Goal: Transaction & Acquisition: Purchase product/service

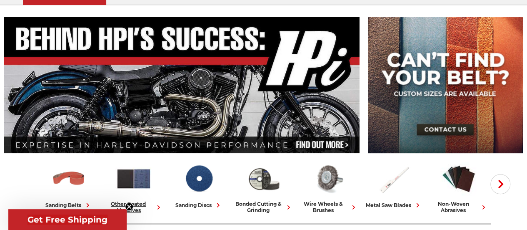
scroll to position [125, 0]
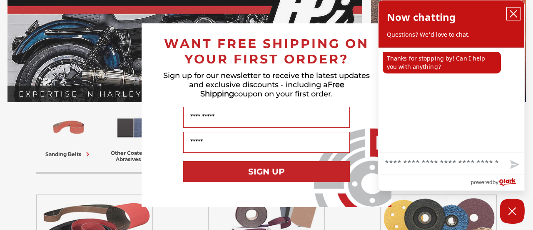
click at [512, 14] on icon "close chatbox" at bounding box center [513, 14] width 8 height 8
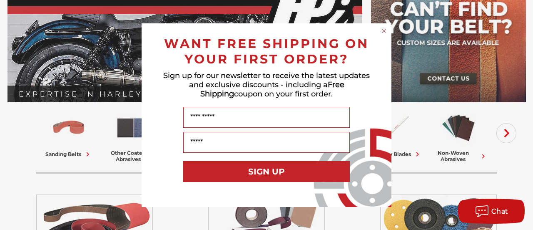
click at [383, 30] on icon "Close dialog" at bounding box center [383, 30] width 3 height 3
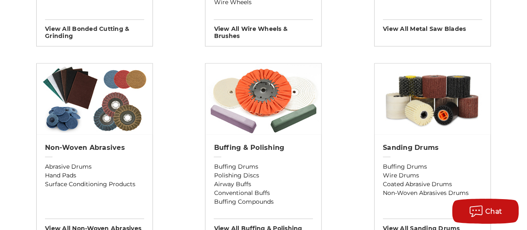
scroll to position [666, 0]
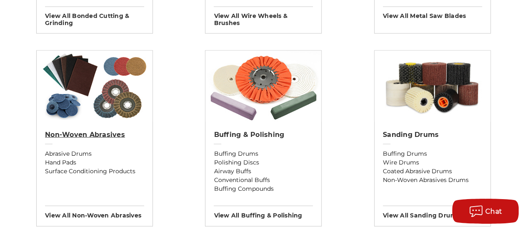
click at [87, 130] on h2 "Non-woven Abrasives" at bounding box center [94, 134] width 99 height 8
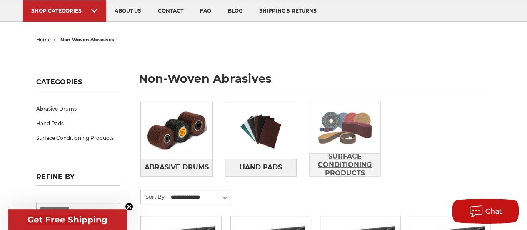
scroll to position [83, 0]
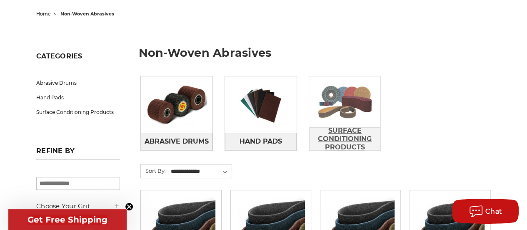
click at [357, 140] on span "Surface Conditioning Products" at bounding box center [344, 138] width 71 height 31
click at [344, 138] on span "Surface Conditioning Products" at bounding box center [344, 138] width 71 height 31
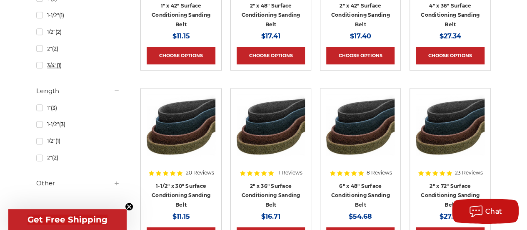
scroll to position [458, 0]
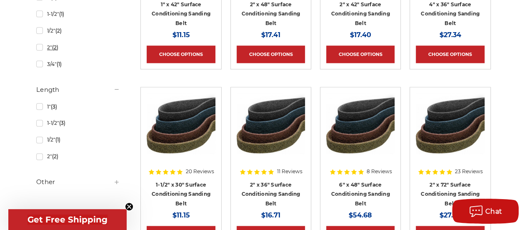
click at [40, 45] on link "2" (2)" at bounding box center [78, 47] width 84 height 15
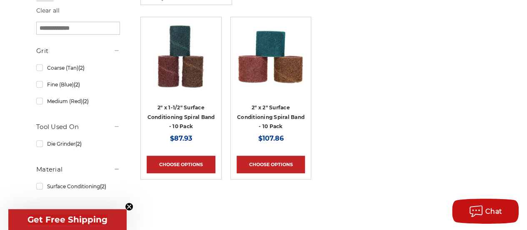
scroll to position [292, 0]
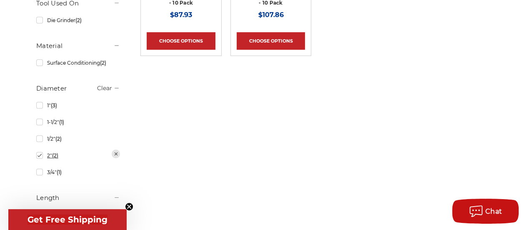
click at [38, 153] on link "2" (2)" at bounding box center [78, 155] width 84 height 15
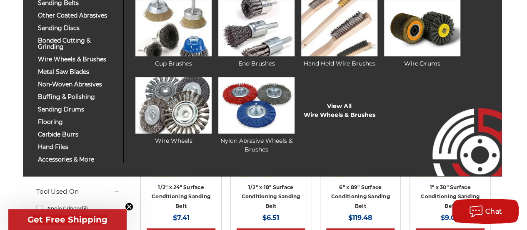
scroll to position [83, 0]
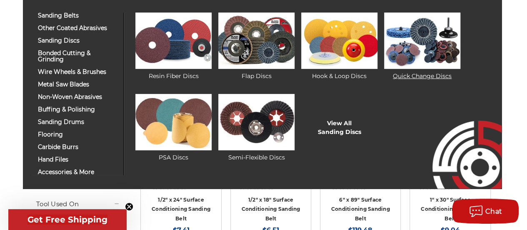
click at [431, 40] on img at bounding box center [422, 40] width 76 height 56
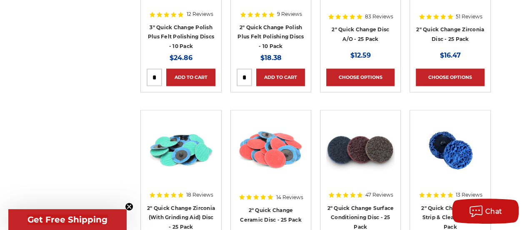
scroll to position [666, 0]
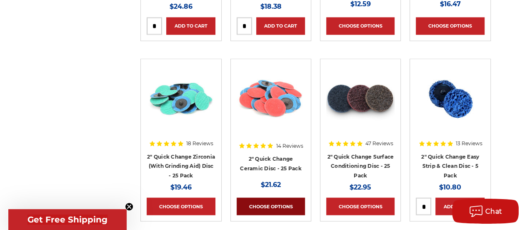
click at [282, 207] on link "Choose Options" at bounding box center [271, 205] width 68 height 17
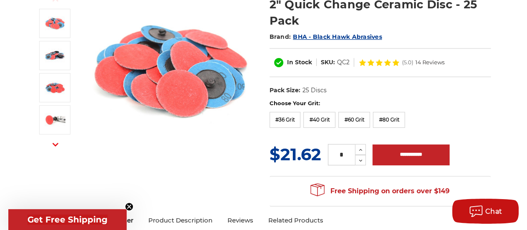
scroll to position [125, 0]
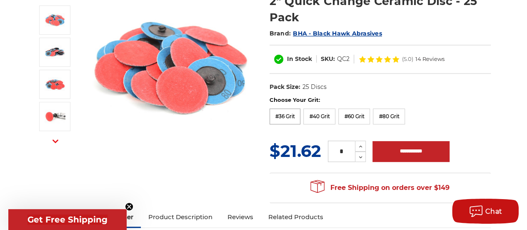
click at [284, 117] on label "#36 Grit" at bounding box center [284, 116] width 31 height 16
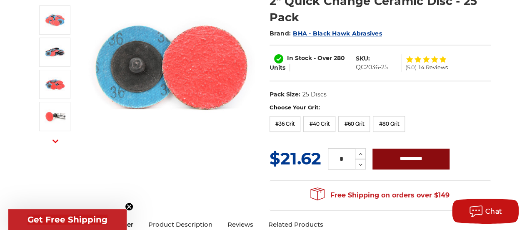
click at [427, 155] on input "**********" at bounding box center [410, 158] width 77 height 21
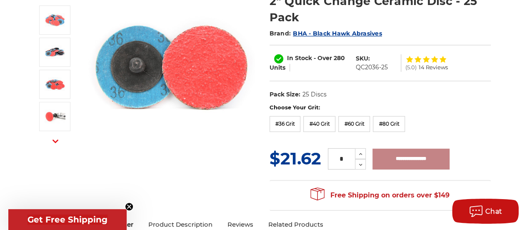
type input "**********"
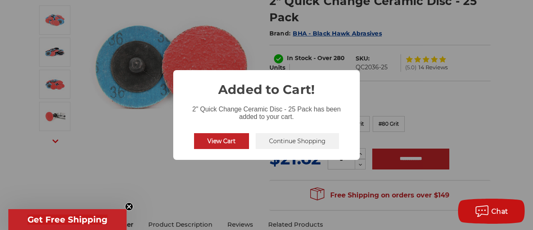
click at [284, 142] on button "Continue Shopping" at bounding box center [297, 141] width 83 height 16
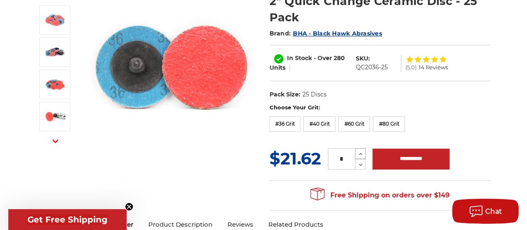
click at [361, 150] on icon at bounding box center [360, 153] width 6 height 7
type input "*"
click at [401, 155] on input "**********" at bounding box center [410, 158] width 77 height 21
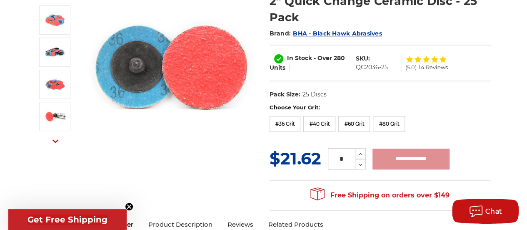
type input "**********"
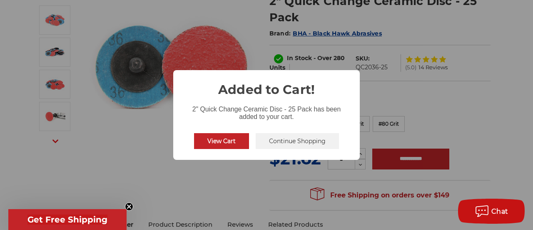
click at [270, 137] on button "Continue Shopping" at bounding box center [297, 141] width 83 height 16
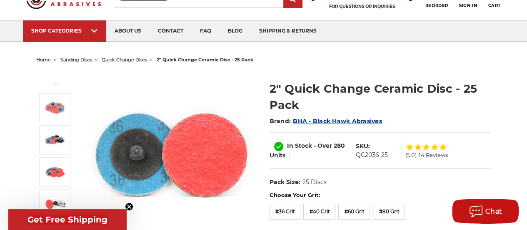
scroll to position [0, 0]
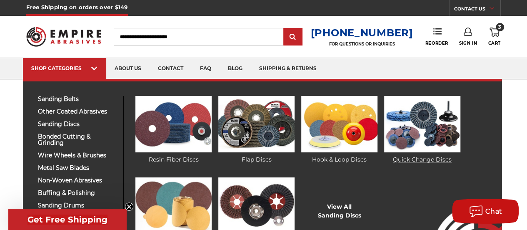
click at [451, 131] on img at bounding box center [422, 124] width 76 height 56
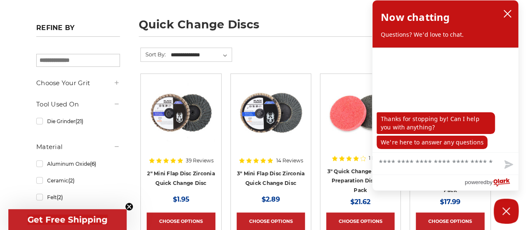
scroll to position [125, 0]
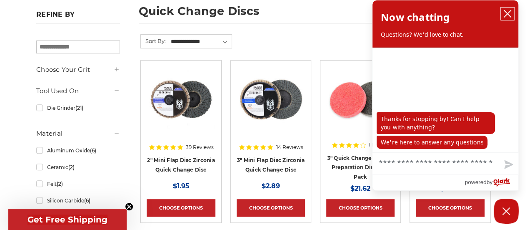
click at [506, 11] on icon "close chatbox" at bounding box center [507, 14] width 8 height 8
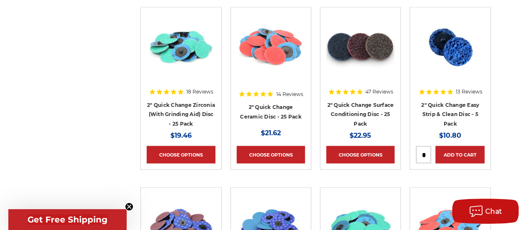
scroll to position [666, 0]
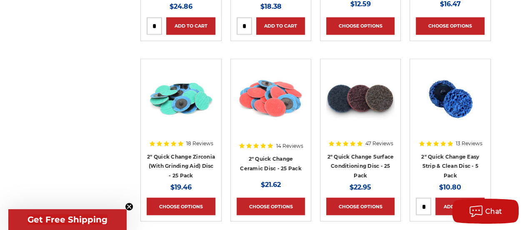
click at [363, 103] on img at bounding box center [360, 98] width 68 height 67
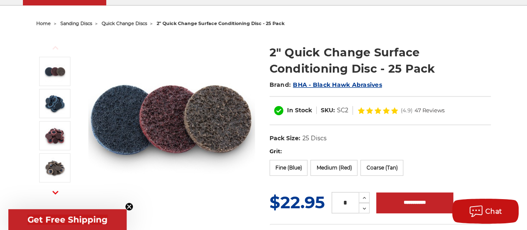
scroll to position [125, 0]
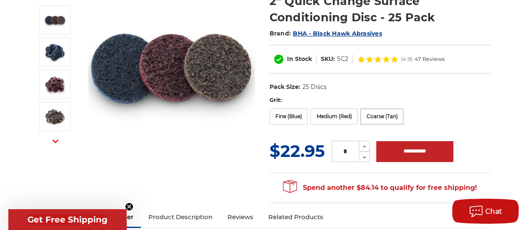
click at [372, 115] on label "Coarse (Tan)" at bounding box center [381, 116] width 43 height 16
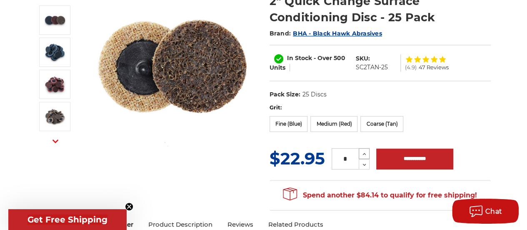
click at [362, 152] on icon at bounding box center [364, 153] width 6 height 7
type input "*"
click at [390, 153] on input "**********" at bounding box center [414, 158] width 77 height 21
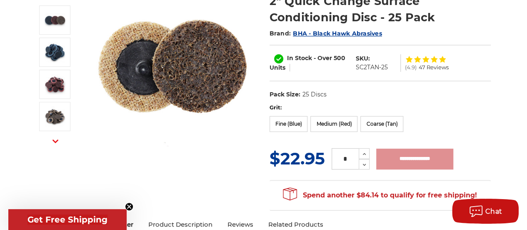
type input "**********"
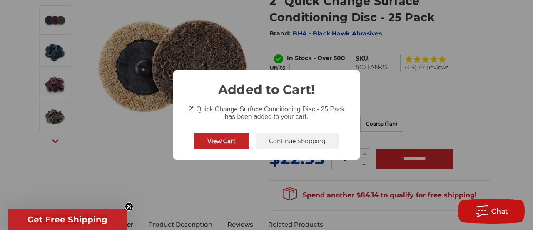
click at [277, 139] on button "Continue Shopping" at bounding box center [297, 141] width 83 height 16
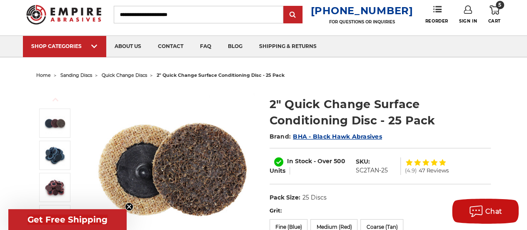
scroll to position [0, 0]
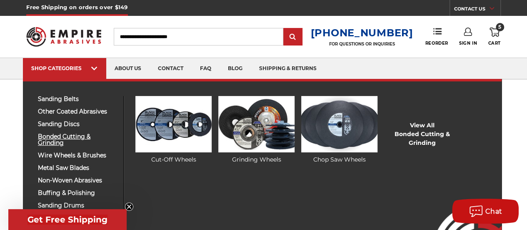
click at [71, 135] on span "bonded cutting & grinding" at bounding box center [77, 139] width 79 height 12
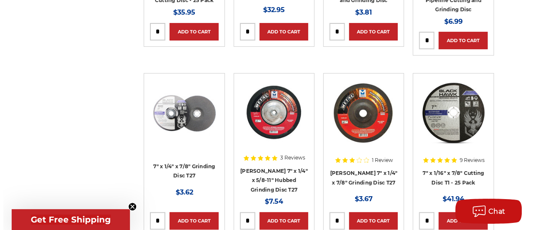
scroll to position [1667, 0]
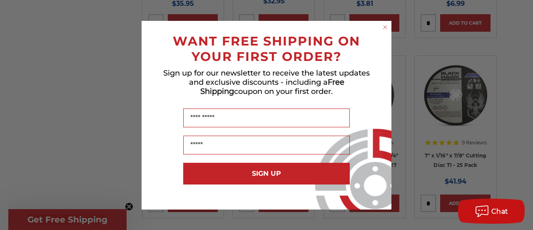
click at [385, 24] on circle "Close dialog" at bounding box center [386, 27] width 8 height 8
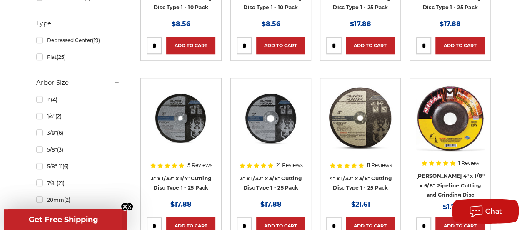
scroll to position [417, 0]
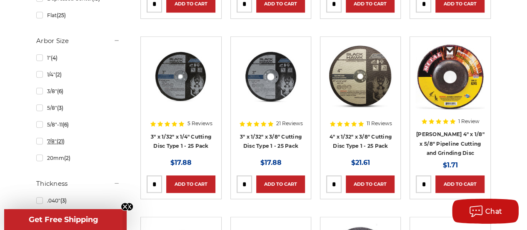
click at [40, 140] on link "7/8" (21)" at bounding box center [78, 141] width 84 height 15
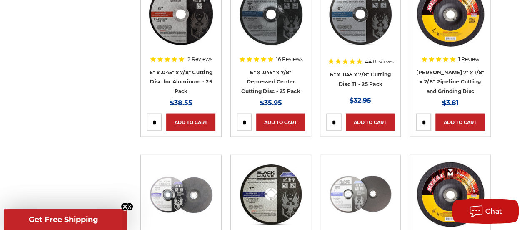
scroll to position [791, 0]
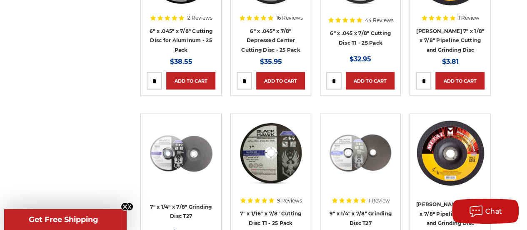
click at [189, 140] on img at bounding box center [181, 153] width 68 height 67
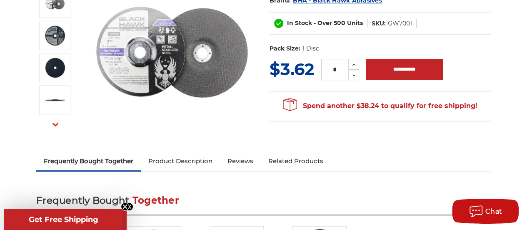
scroll to position [167, 0]
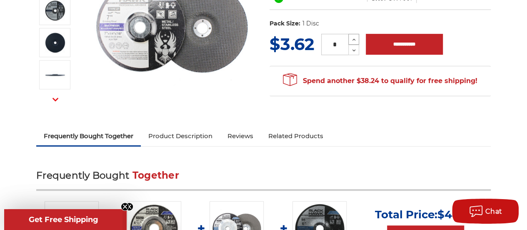
click at [354, 39] on use at bounding box center [353, 40] width 3 height 2
type input "*"
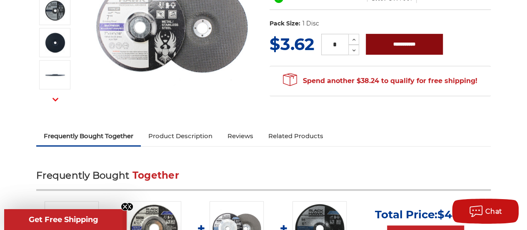
click at [386, 41] on input "**********" at bounding box center [404, 44] width 77 height 21
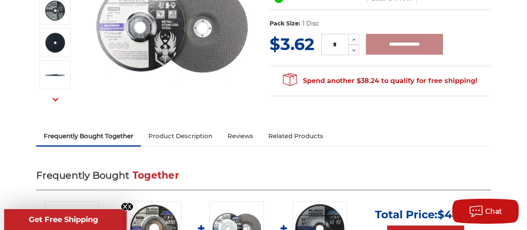
type input "**********"
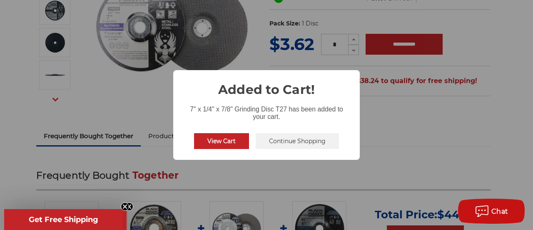
click at [331, 138] on button "Continue Shopping" at bounding box center [297, 141] width 83 height 16
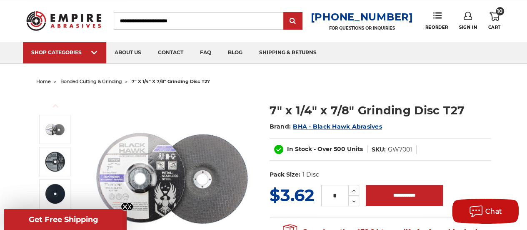
scroll to position [0, 0]
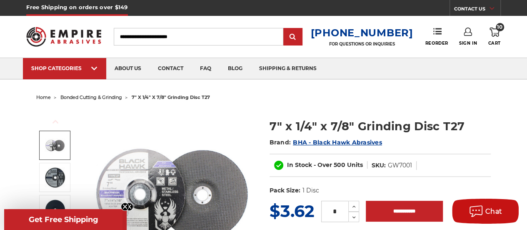
click at [106, 96] on span "bonded cutting & grinding" at bounding box center [91, 97] width 62 height 6
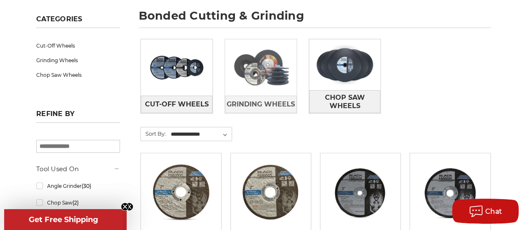
scroll to position [167, 0]
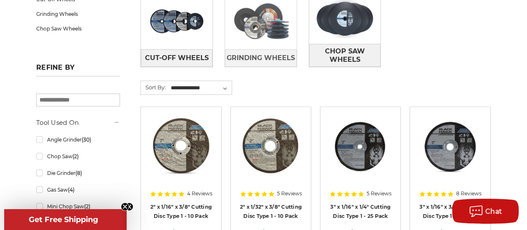
click at [271, 24] on img at bounding box center [261, 20] width 72 height 51
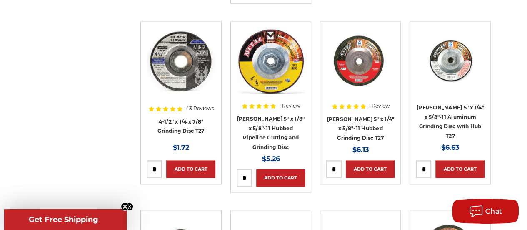
scroll to position [541, 0]
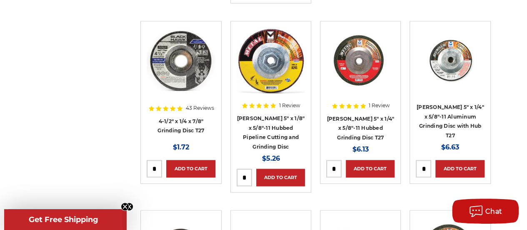
drag, startPoint x: 155, startPoint y: 166, endPoint x: 151, endPoint y: 167, distance: 4.2
click at [151, 167] on input "tel" at bounding box center [154, 168] width 15 height 17
type input "*"
click at [190, 160] on link "Add to Cart" at bounding box center [190, 168] width 49 height 17
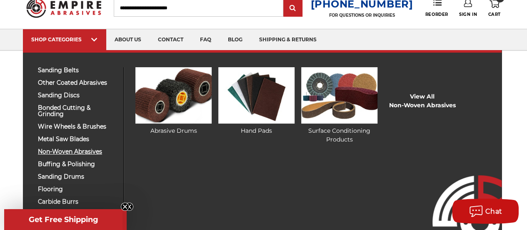
scroll to position [42, 0]
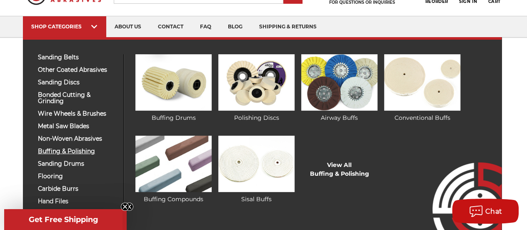
click at [78, 150] on span "buffing & polishing" at bounding box center [77, 151] width 79 height 6
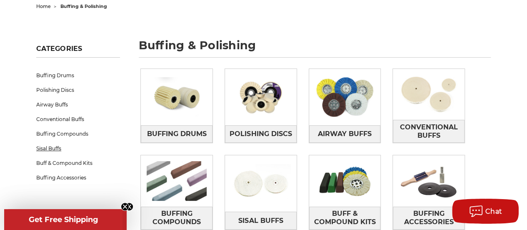
scroll to position [83, 0]
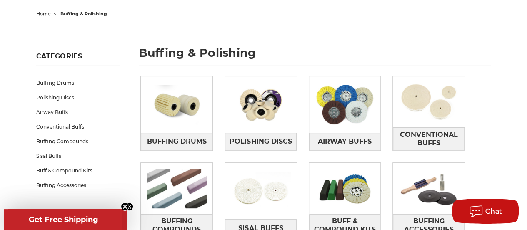
click at [43, 12] on span "home" at bounding box center [43, 14] width 15 height 6
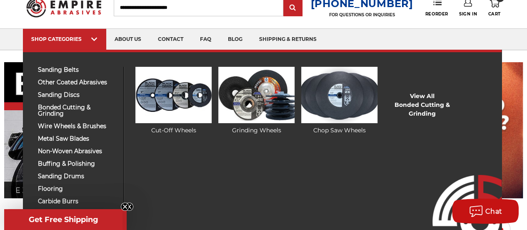
scroll to position [83, 0]
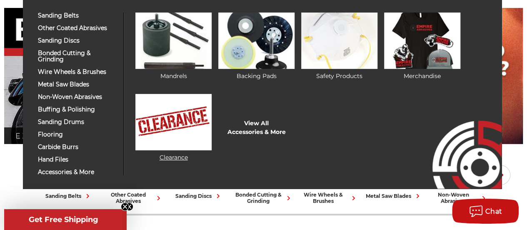
click at [163, 146] on img at bounding box center [173, 122] width 76 height 56
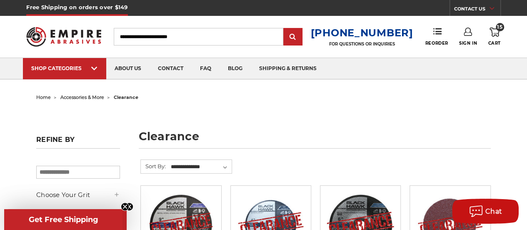
click at [493, 35] on use at bounding box center [494, 31] width 10 height 9
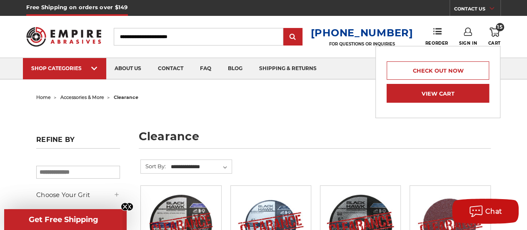
click at [464, 89] on link "View Cart" at bounding box center [438, 93] width 102 height 19
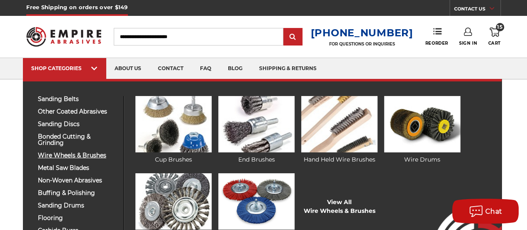
click at [68, 154] on span "wire wheels & brushes" at bounding box center [77, 155] width 79 height 6
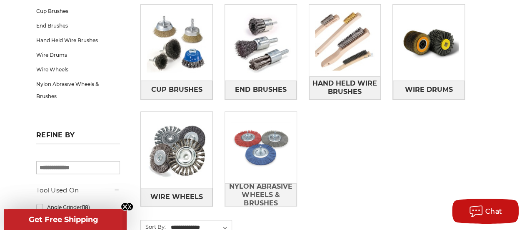
scroll to position [167, 0]
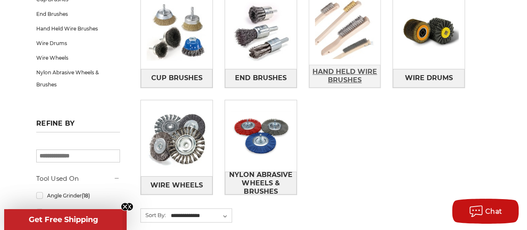
click at [359, 72] on span "Hand Held Wire Brushes" at bounding box center [344, 76] width 71 height 22
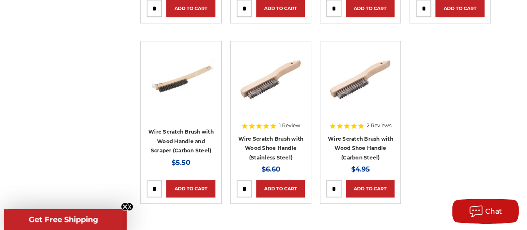
scroll to position [333, 0]
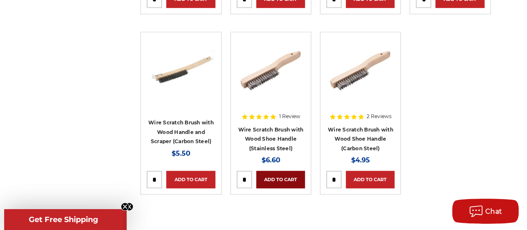
click at [276, 175] on link "Add to Cart" at bounding box center [280, 178] width 49 height 17
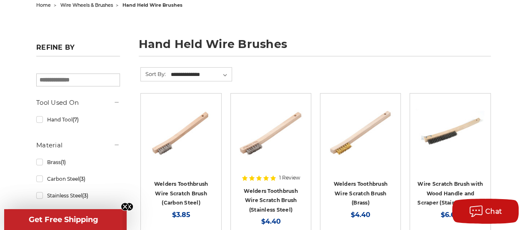
scroll to position [0, 0]
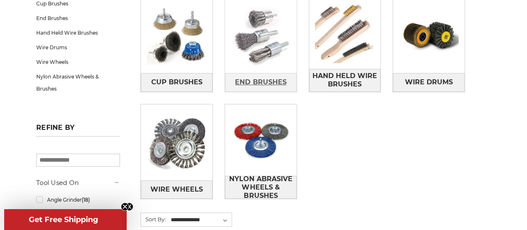
click at [255, 81] on span "End Brushes" at bounding box center [260, 82] width 51 height 14
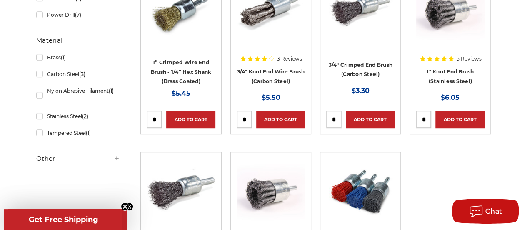
scroll to position [208, 0]
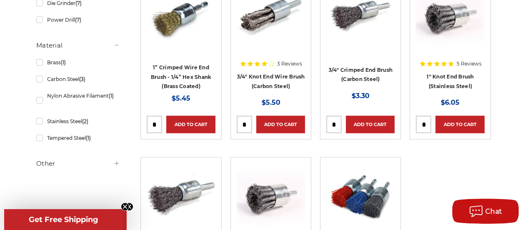
click at [422, 123] on input "tel" at bounding box center [423, 124] width 15 height 17
type input "*"
click at [449, 117] on link "Add to Cart" at bounding box center [459, 123] width 49 height 17
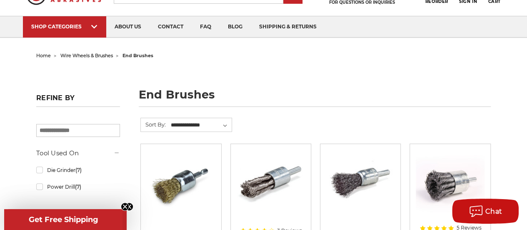
scroll to position [0, 0]
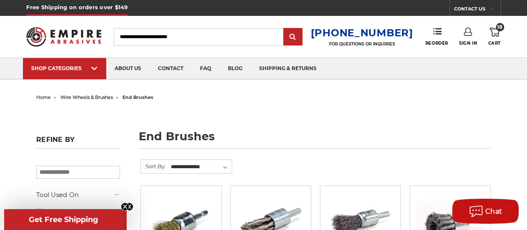
click at [496, 32] on icon at bounding box center [494, 31] width 10 height 9
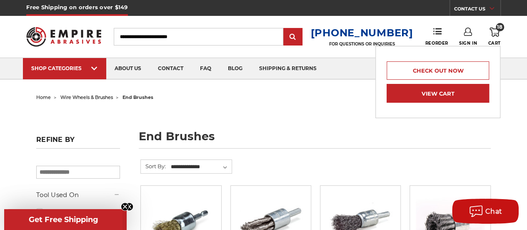
click at [448, 89] on link "View Cart" at bounding box center [438, 93] width 102 height 19
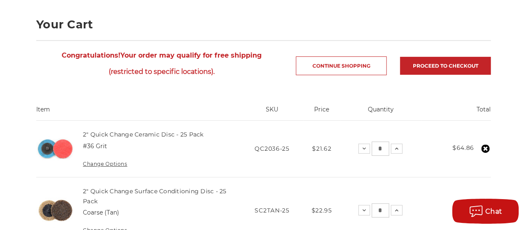
scroll to position [125, 0]
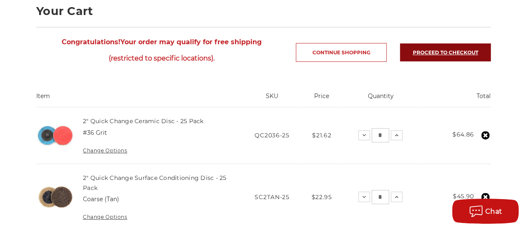
click at [435, 50] on link "Proceed to checkout" at bounding box center [445, 52] width 91 height 18
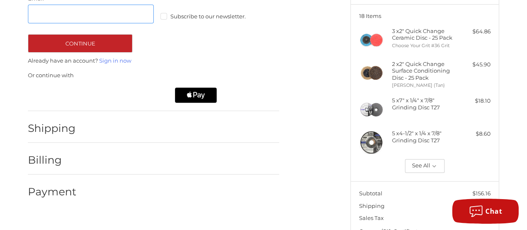
scroll to position [61, 0]
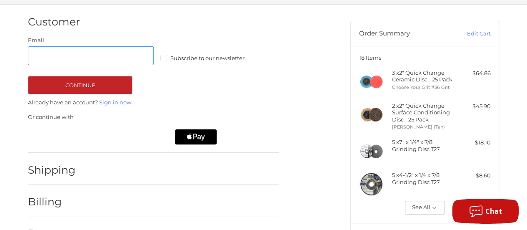
click at [72, 55] on input "Email" at bounding box center [91, 55] width 126 height 19
type input "**********"
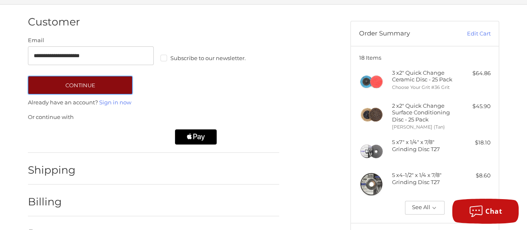
click at [99, 80] on button "Continue" at bounding box center [80, 85] width 105 height 18
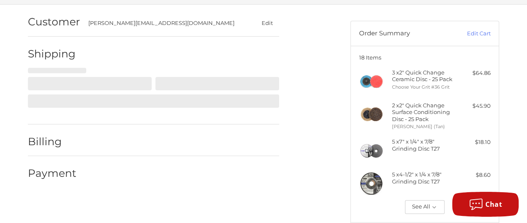
select select "**"
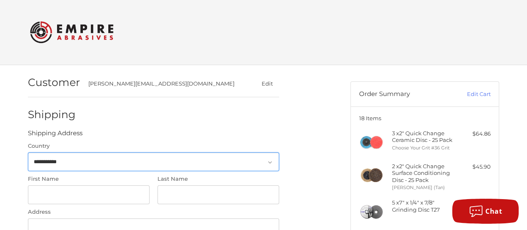
scroll to position [0, 0]
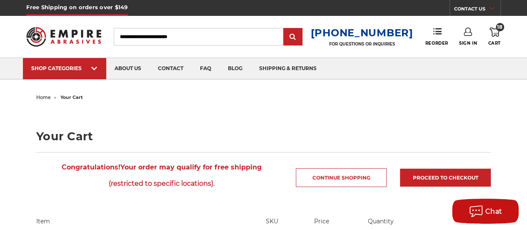
click at [466, 32] on icon at bounding box center [468, 31] width 8 height 8
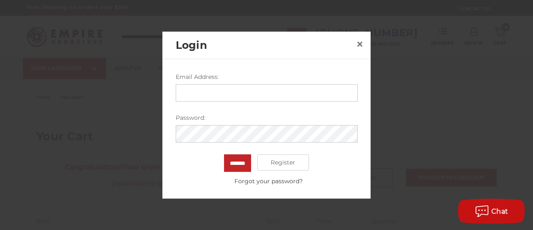
click at [251, 91] on input "Email Address:" at bounding box center [267, 92] width 182 height 17
type input "**********"
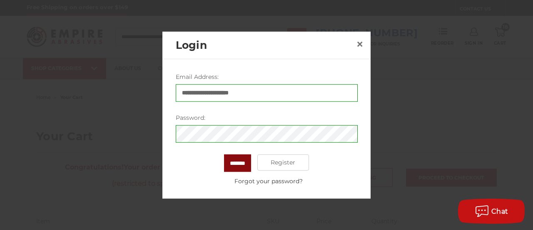
click at [238, 160] on input "*******" at bounding box center [237, 162] width 27 height 17
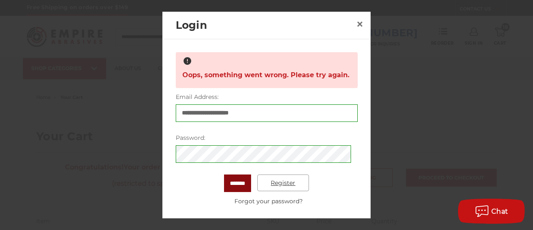
scroll to position [17, 0]
click at [282, 200] on link "Forgot your password?" at bounding box center [268, 201] width 177 height 9
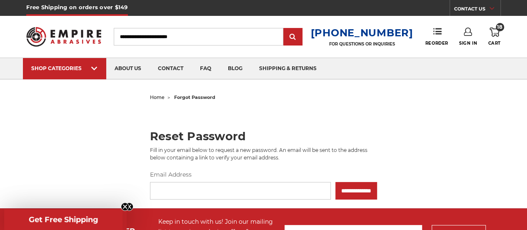
click at [162, 180] on form "**********" at bounding box center [263, 184] width 227 height 29
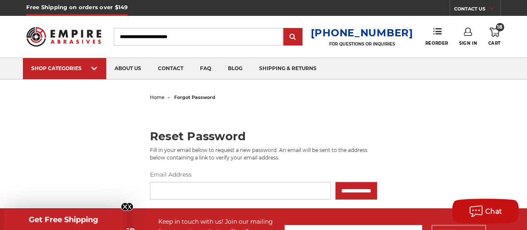
type input "**********"
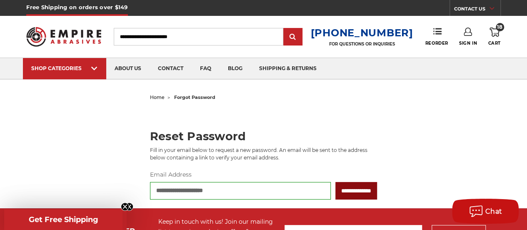
click at [335, 182] on input "**********" at bounding box center [356, 190] width 42 height 17
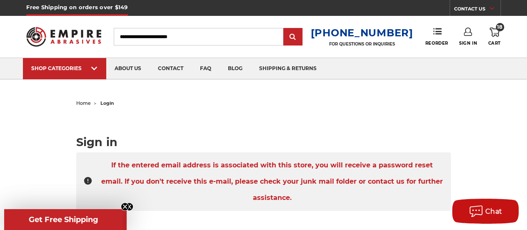
click at [499, 30] on span "18" at bounding box center [500, 27] width 8 height 8
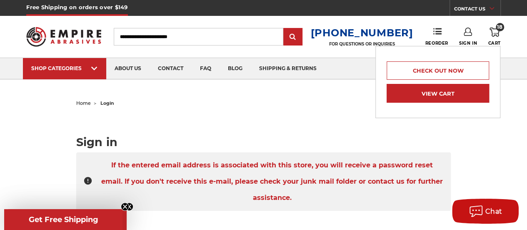
click at [442, 87] on link "View Cart" at bounding box center [438, 93] width 102 height 19
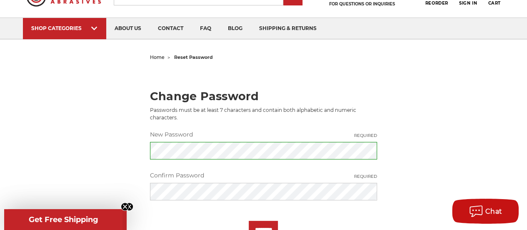
scroll to position [87, 0]
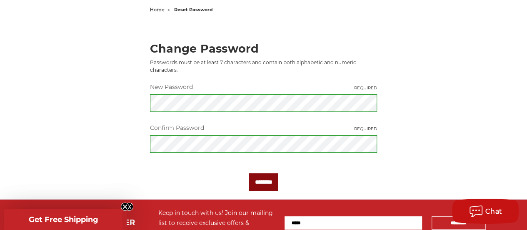
click at [270, 176] on input "********" at bounding box center [263, 181] width 29 height 17
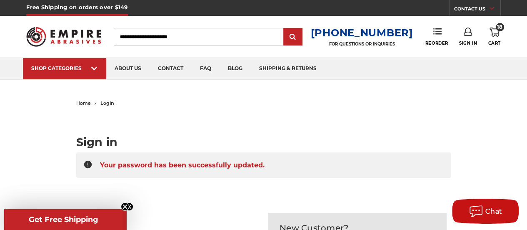
click at [227, 110] on div "home login Sign in Your password has been successfully updated. Email Address: …" at bounding box center [263, 218] width 375 height 243
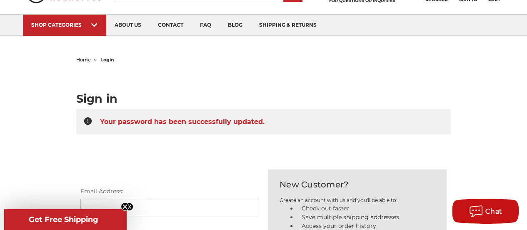
scroll to position [125, 0]
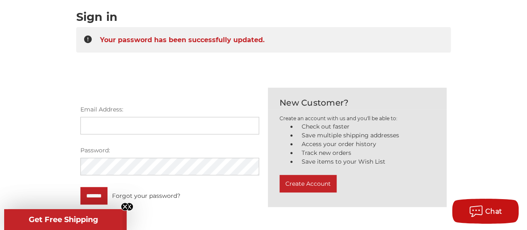
click at [171, 119] on input "Email Address:" at bounding box center [169, 125] width 179 height 17
type input "**********"
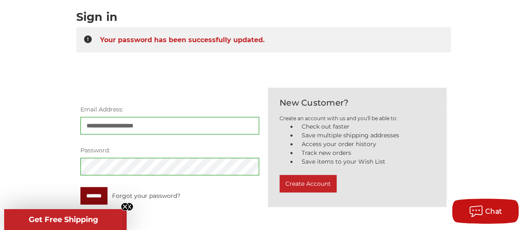
click at [86, 194] on input "*******" at bounding box center [93, 195] width 27 height 17
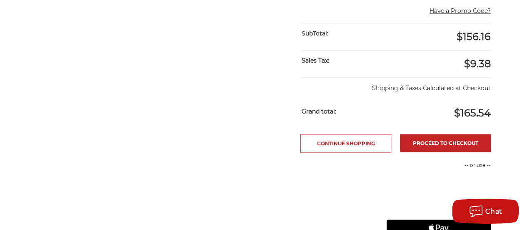
scroll to position [541, 0]
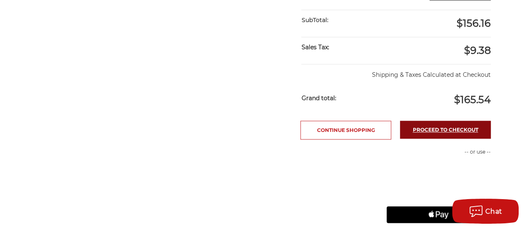
click at [441, 125] on link "Proceed to checkout" at bounding box center [445, 129] width 91 height 18
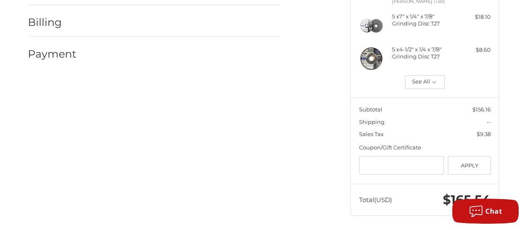
scroll to position [187, 0]
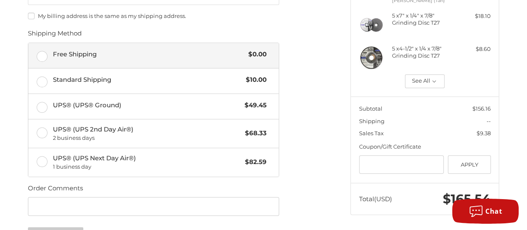
click at [42, 47] on label "Free Shipping $0.00" at bounding box center [153, 55] width 250 height 25
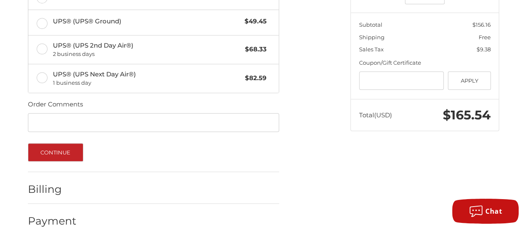
scroll to position [277, 0]
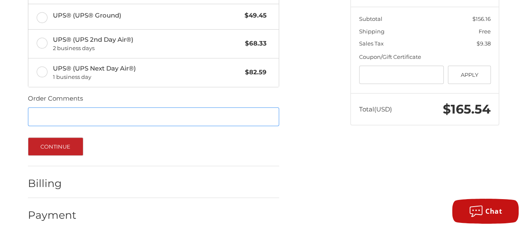
click at [80, 110] on input "Order Comments" at bounding box center [153, 116] width 251 height 19
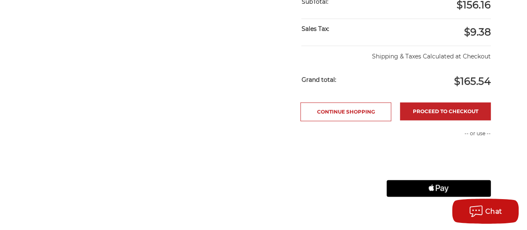
scroll to position [541, 0]
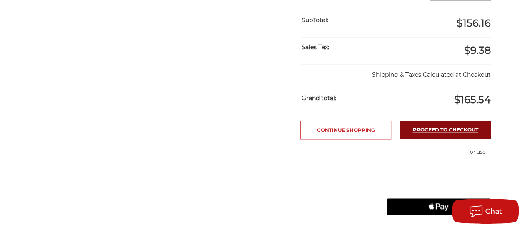
click at [427, 123] on link "Proceed to checkout" at bounding box center [445, 129] width 91 height 18
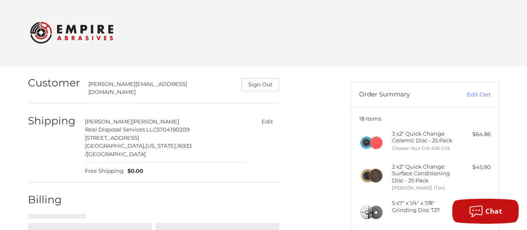
select select "**"
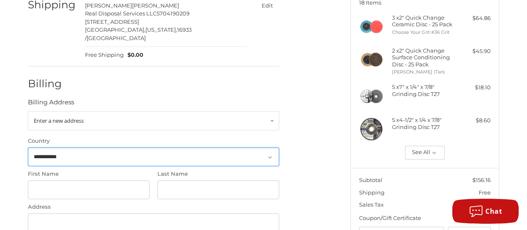
scroll to position [122, 0]
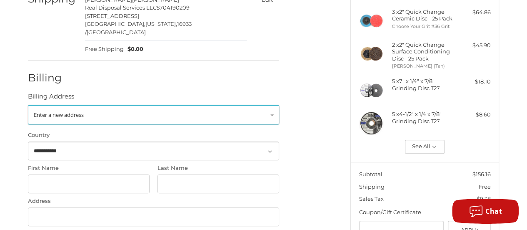
click at [247, 105] on link "Enter a new address" at bounding box center [153, 114] width 251 height 19
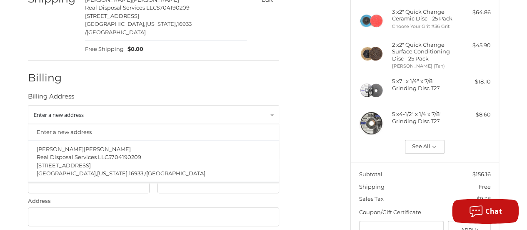
click at [264, 75] on div at bounding box center [182, 80] width 195 height 10
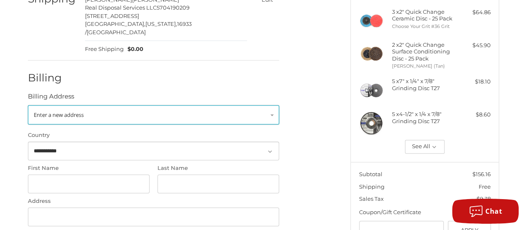
click at [85, 105] on link "Enter a new address" at bounding box center [153, 114] width 251 height 19
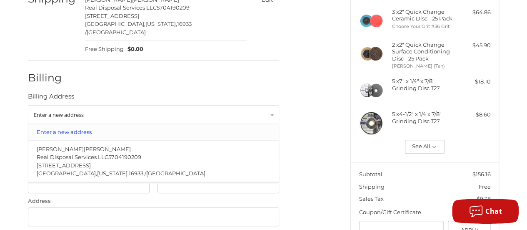
click at [56, 124] on link "Enter a new address" at bounding box center [153, 132] width 242 height 16
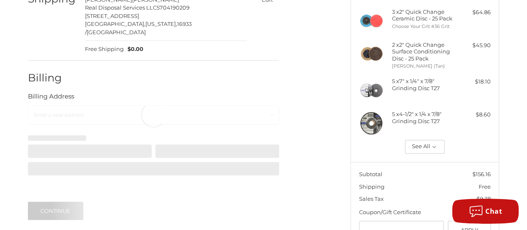
select select "**"
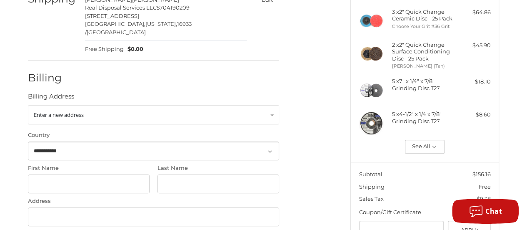
scroll to position [163, 0]
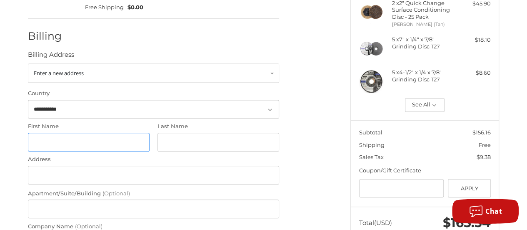
click at [77, 132] on input "First Name" at bounding box center [89, 141] width 122 height 19
type input "***"
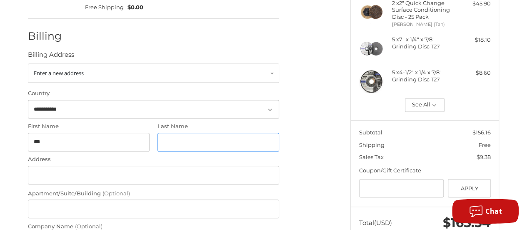
type input "******"
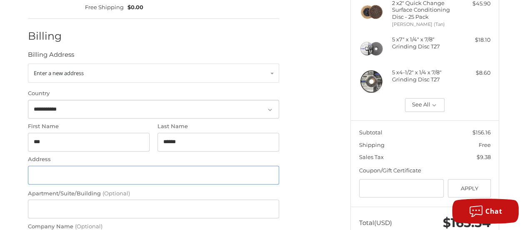
type input "*********"
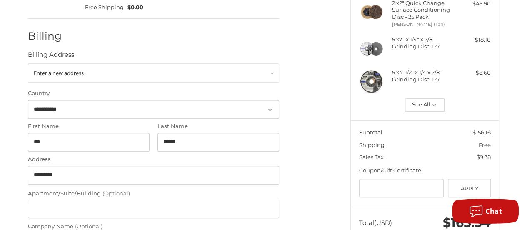
type input "**********"
select select "**"
type input "**********"
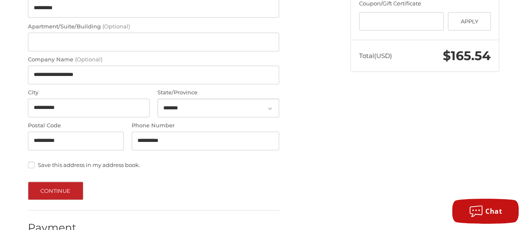
scroll to position [335, 0]
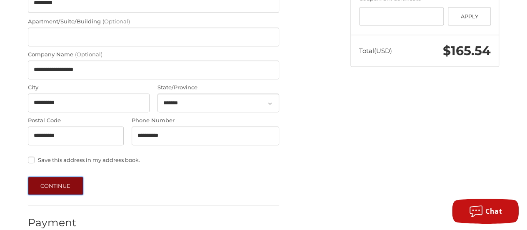
click at [57, 176] on button "Continue" at bounding box center [55, 185] width 55 height 18
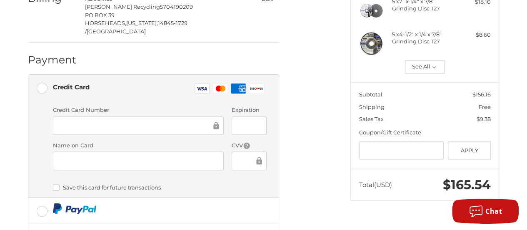
scroll to position [208, 0]
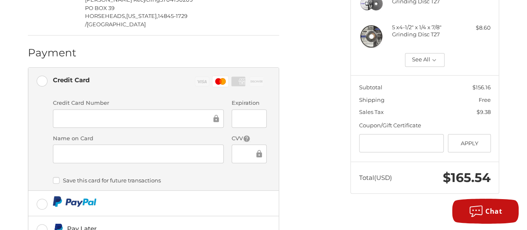
click at [177, 144] on div at bounding box center [138, 153] width 171 height 19
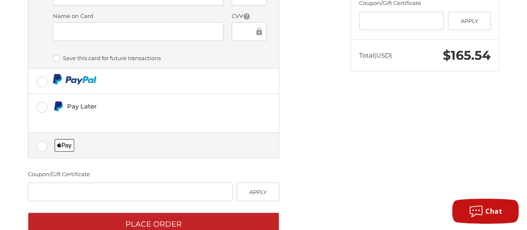
scroll to position [205, 0]
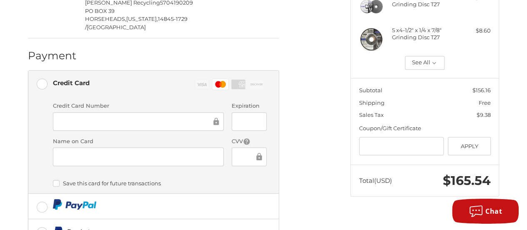
click at [237, 150] on div "Credit card Credit Card Number Expiration Name on Card CVV Payment Storage Opti…" at bounding box center [160, 145] width 214 height 95
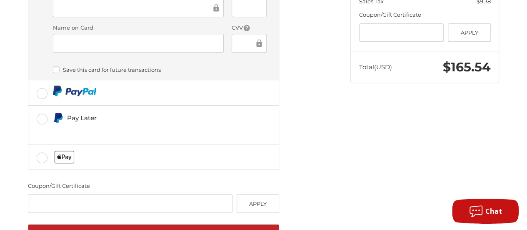
scroll to position [330, 0]
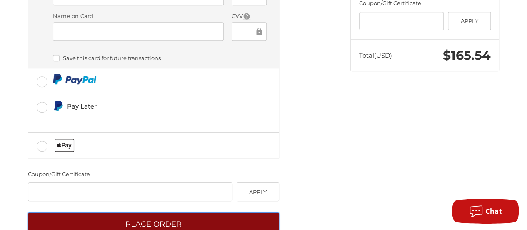
click at [187, 212] on button "Place Order" at bounding box center [153, 223] width 251 height 23
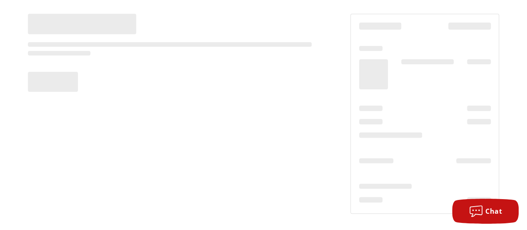
scroll to position [67, 0]
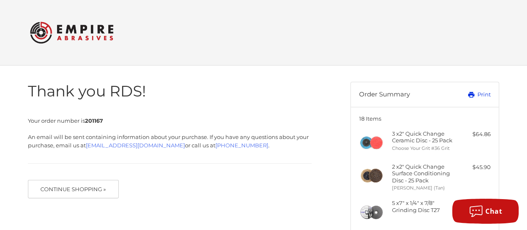
click at [480, 93] on link "Print" at bounding box center [469, 94] width 41 height 8
